Goal: Task Accomplishment & Management: Manage account settings

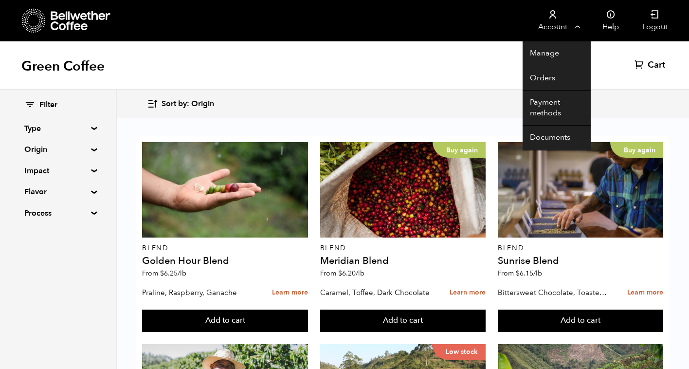
click at [546, 24] on link "Account" at bounding box center [553, 20] width 60 height 41
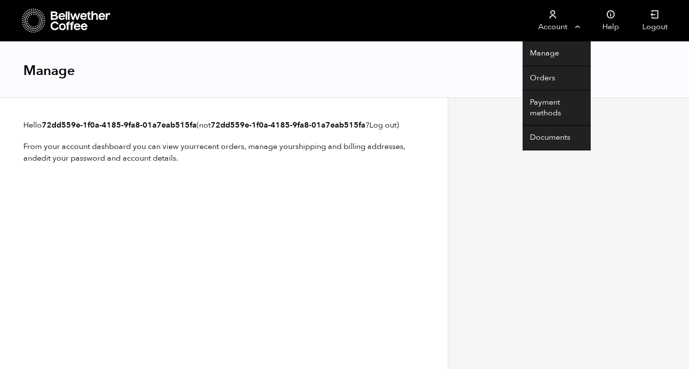
click at [545, 29] on link "Account" at bounding box center [553, 20] width 60 height 41
click at [551, 27] on link "Account" at bounding box center [553, 20] width 60 height 41
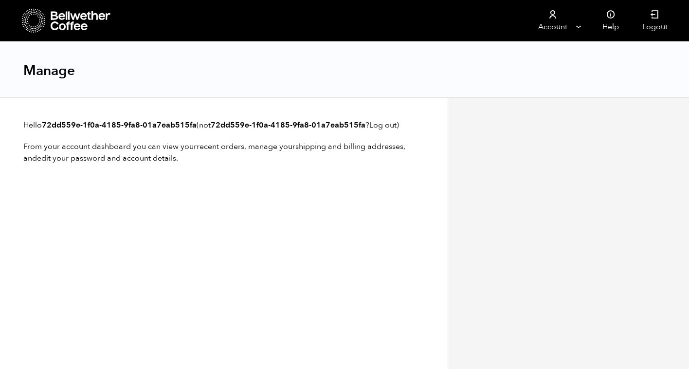
click at [55, 10] on div at bounding box center [67, 20] width 90 height 25
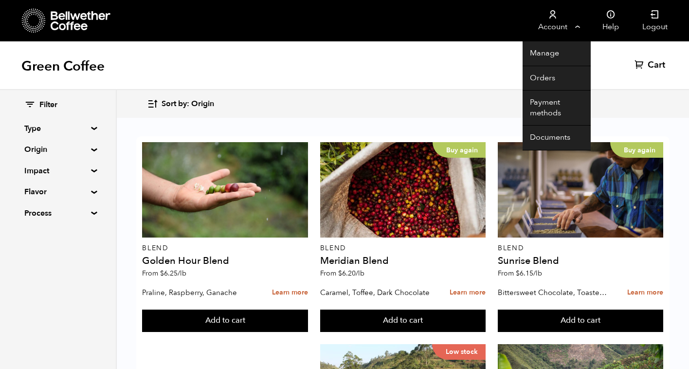
click at [545, 25] on link "Account" at bounding box center [553, 20] width 60 height 41
